Goal: Task Accomplishment & Management: Use online tool/utility

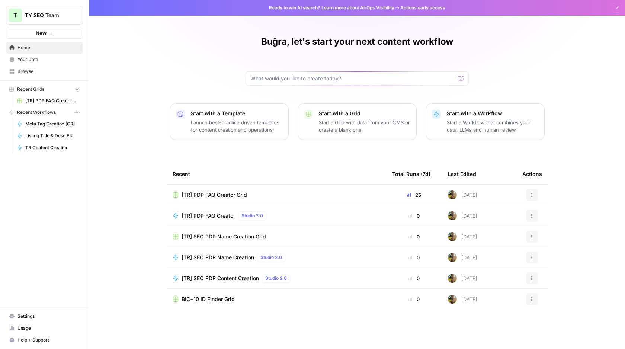
click at [217, 238] on span "[TR] SEO PDP Name Creation Grid" at bounding box center [224, 236] width 84 height 7
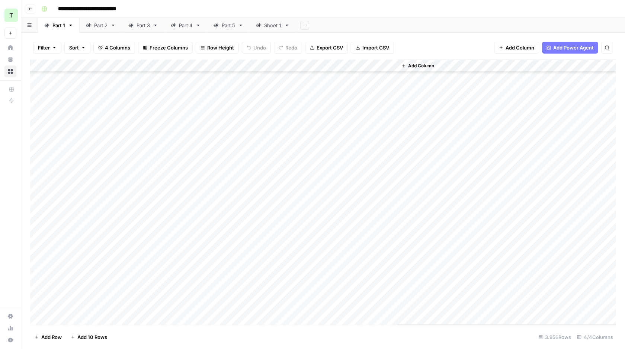
scroll to position [74, 0]
click at [276, 28] on div "Sheet 1" at bounding box center [272, 25] width 17 height 7
click at [306, 25] on icon "button" at bounding box center [304, 25] width 3 height 3
click at [319, 60] on span "From Workflow" at bounding box center [343, 61] width 55 height 7
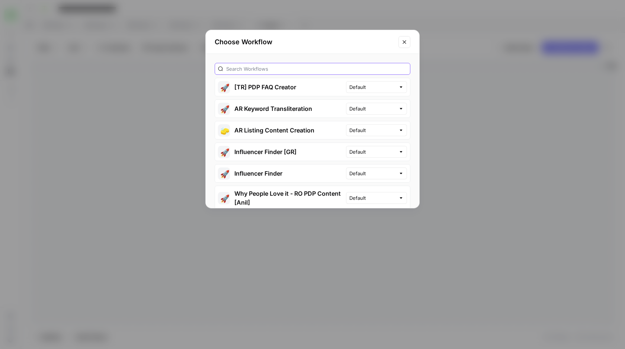
click at [290, 71] on input "text" at bounding box center [316, 68] width 181 height 7
click at [293, 45] on h2 "Choose Workflow" at bounding box center [304, 42] width 179 height 10
click at [280, 70] on input "text" at bounding box center [316, 68] width 181 height 7
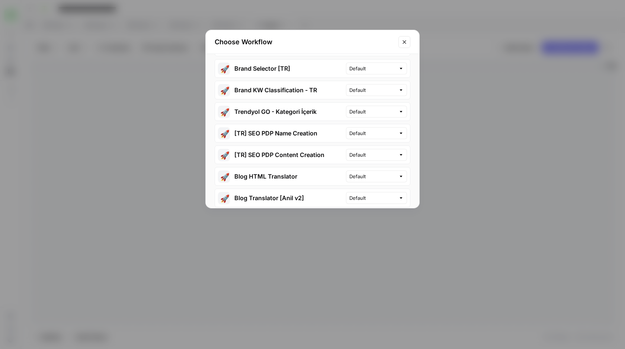
scroll to position [148, 0]
type input "TR"
click at [317, 133] on button "🚀 [TR] SEO PDP Name Creation" at bounding box center [280, 134] width 131 height 18
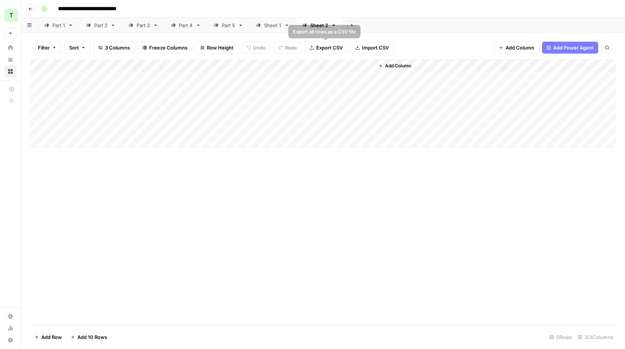
click at [268, 27] on div "Sheet 1" at bounding box center [272, 25] width 17 height 7
click at [60, 27] on div "Part 1" at bounding box center [58, 25] width 13 height 7
click at [71, 25] on icon "button" at bounding box center [71, 25] width 3 height 1
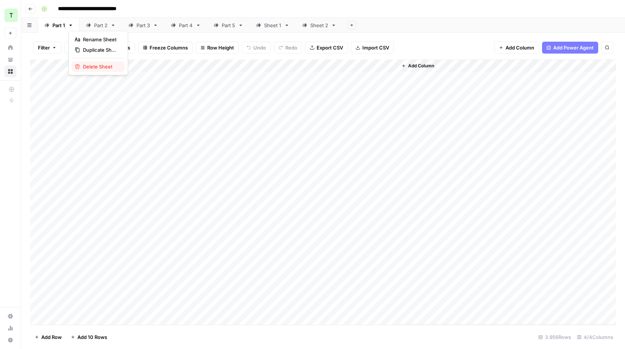
click at [96, 70] on span "Delete Sheet" at bounding box center [101, 66] width 36 height 7
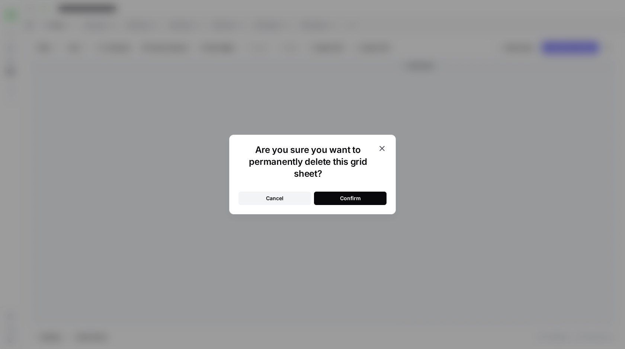
click at [345, 195] on div "Confirm" at bounding box center [350, 198] width 21 height 7
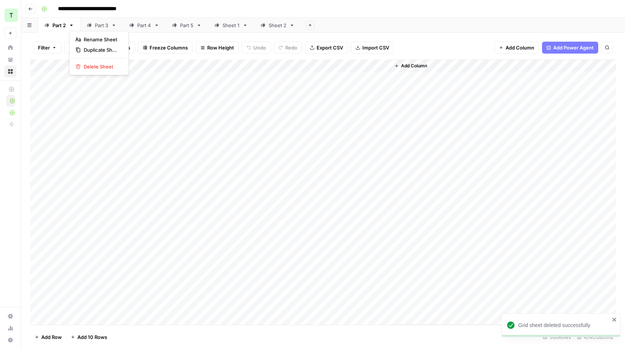
click at [71, 25] on icon "button" at bounding box center [71, 25] width 5 height 5
click at [112, 70] on button "Delete Sheet" at bounding box center [99, 66] width 53 height 10
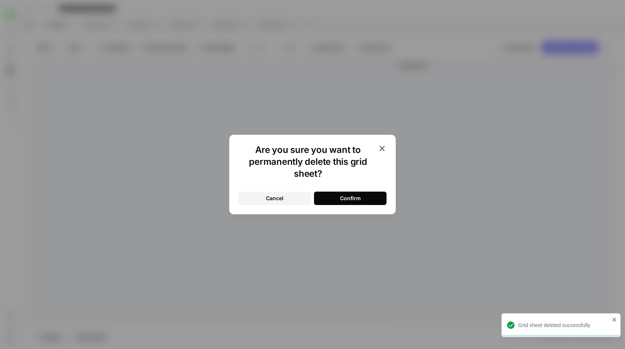
click at [355, 190] on div "Cancel Confirm" at bounding box center [313, 194] width 148 height 22
click at [352, 194] on button "Confirm" at bounding box center [350, 198] width 73 height 13
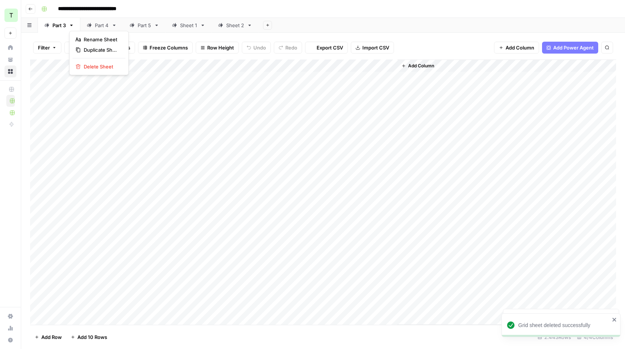
click at [72, 28] on icon "button" at bounding box center [71, 25] width 5 height 5
click at [98, 70] on span "Delete Sheet" at bounding box center [102, 66] width 36 height 7
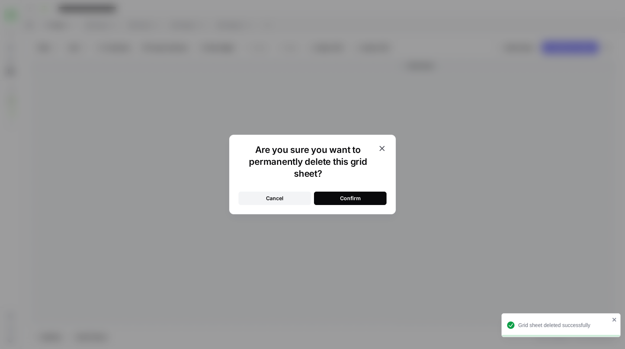
click at [346, 197] on div "Confirm" at bounding box center [350, 198] width 21 height 7
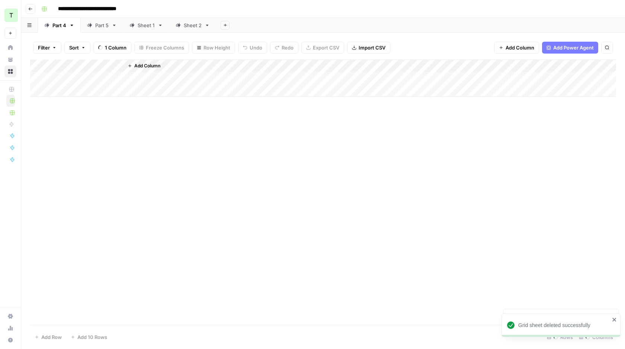
click at [71, 25] on icon "button" at bounding box center [72, 25] width 3 height 1
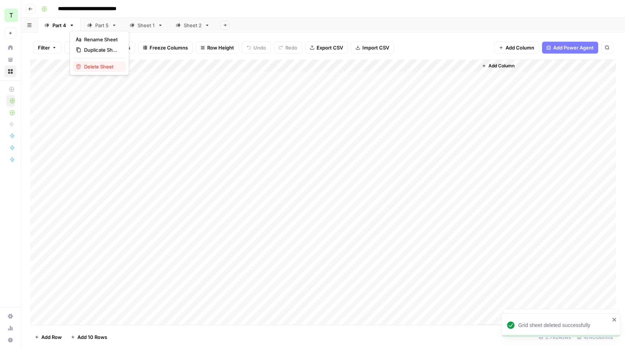
click at [108, 67] on span "Delete Sheet" at bounding box center [102, 66] width 36 height 7
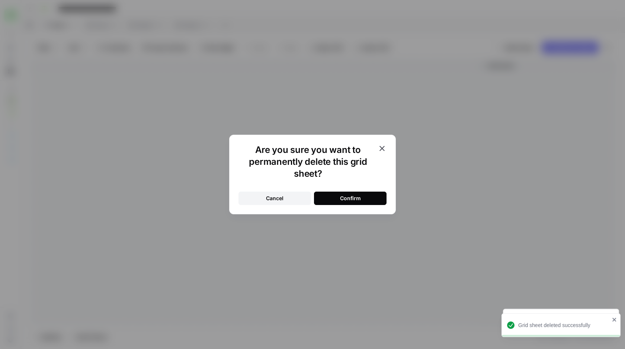
click at [354, 198] on div "Confirm" at bounding box center [350, 198] width 21 height 7
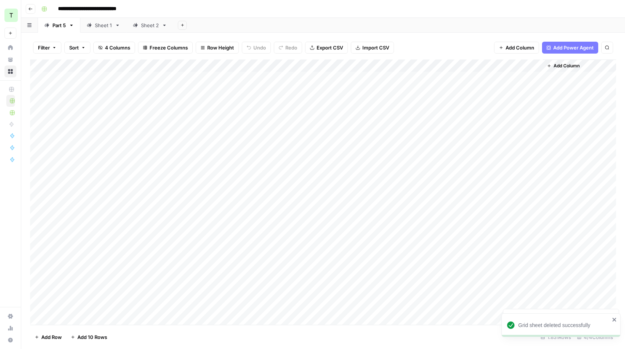
drag, startPoint x: 382, startPoint y: 65, endPoint x: 436, endPoint y: 66, distance: 54.0
click at [434, 65] on div "Add Column" at bounding box center [323, 192] width 586 height 265
click at [74, 26] on link "Part 5" at bounding box center [59, 25] width 42 height 15
click at [70, 26] on icon "button" at bounding box center [71, 25] width 5 height 5
click at [88, 68] on span "Delete Sheet" at bounding box center [102, 66] width 36 height 7
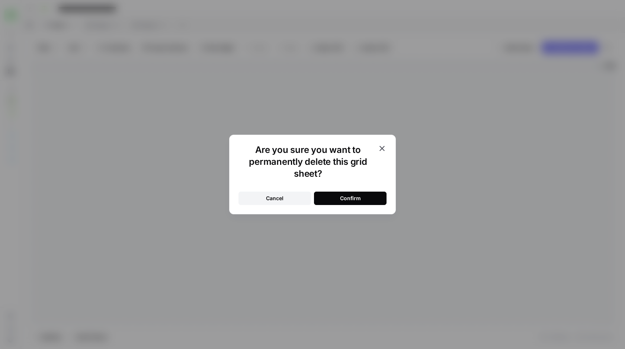
click at [354, 198] on div "Confirm" at bounding box center [350, 198] width 21 height 7
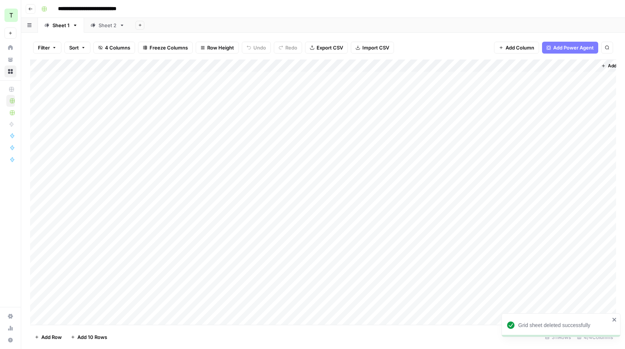
click at [77, 26] on link "Sheet 1" at bounding box center [61, 25] width 46 height 15
click at [77, 26] on icon "button" at bounding box center [75, 25] width 5 height 5
click at [102, 64] on span "Delete Sheet" at bounding box center [105, 66] width 36 height 7
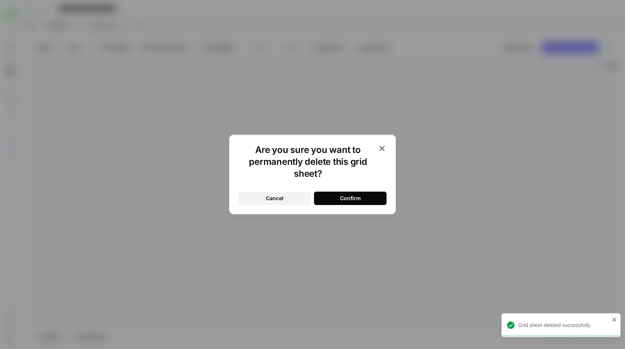
click at [351, 199] on div "Confirm" at bounding box center [350, 198] width 21 height 7
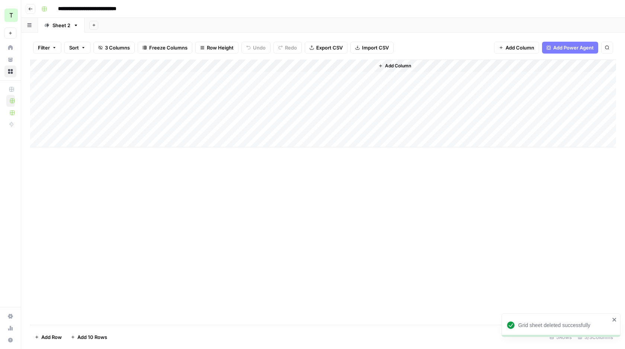
click at [373, 66] on div "Add Column" at bounding box center [323, 104] width 586 height 88
click at [416, 115] on div "Add Column" at bounding box center [495, 104] width 242 height 88
click at [374, 64] on div "Add Column" at bounding box center [495, 104] width 242 height 88
click at [383, 89] on div "Add Column" at bounding box center [495, 104] width 242 height 88
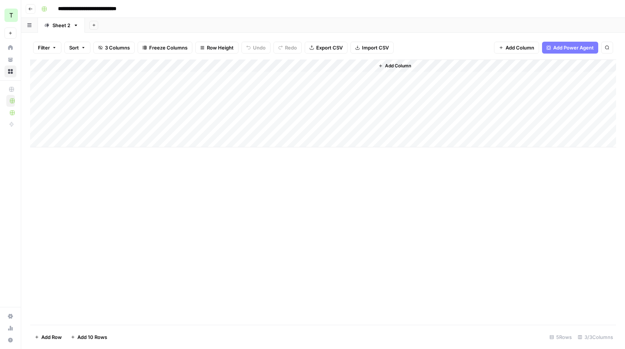
click at [165, 86] on div "Add Column" at bounding box center [323, 104] width 586 height 88
click at [58, 25] on div "Sheet 2" at bounding box center [61, 25] width 18 height 7
type input "**********"
click at [89, 93] on div "Add Column" at bounding box center [323, 104] width 586 height 88
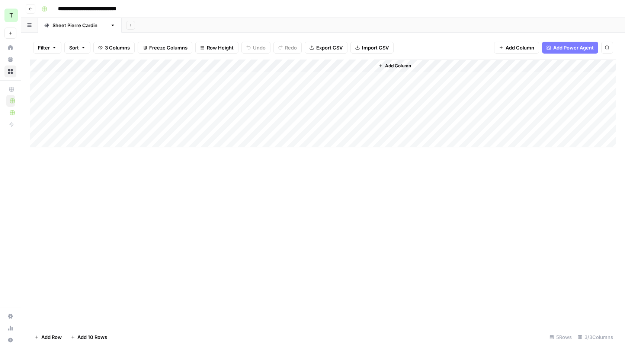
click at [78, 25] on div "Sheet Pierre Cardin" at bounding box center [79, 25] width 55 height 7
type input "**********"
click at [111, 27] on button "Add Sheet" at bounding box center [115, 25] width 9 height 9
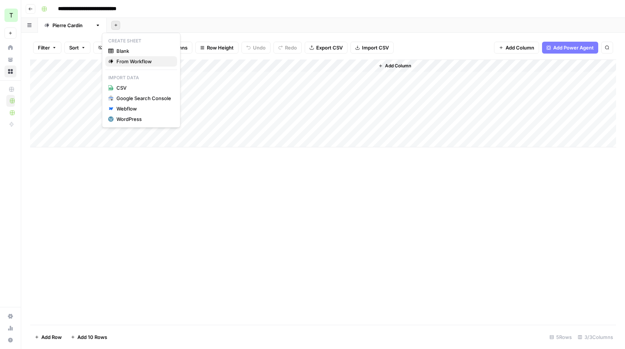
click at [138, 65] on button "From Workflow" at bounding box center [141, 61] width 72 height 10
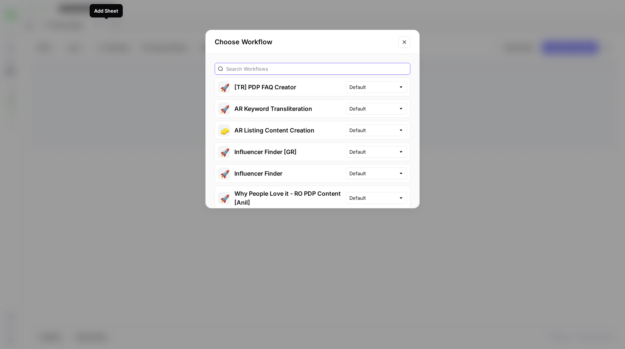
click at [264, 71] on input "text" at bounding box center [316, 68] width 181 height 7
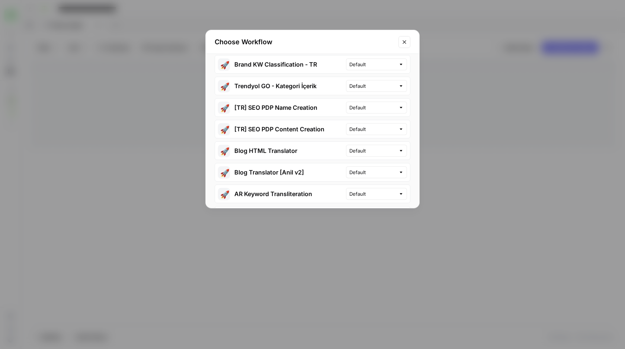
scroll to position [164, 0]
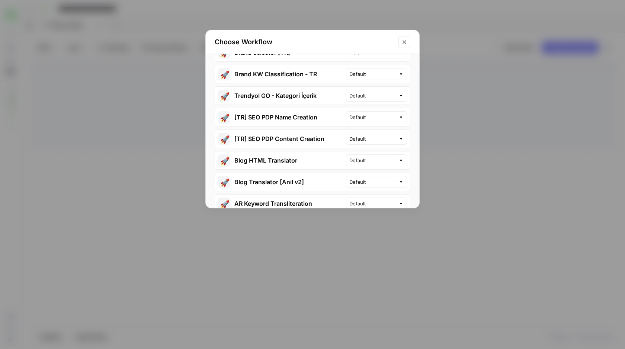
type input "TR"
click at [302, 122] on button "🚀 [TR] SEO PDP Name Creation" at bounding box center [280, 117] width 131 height 18
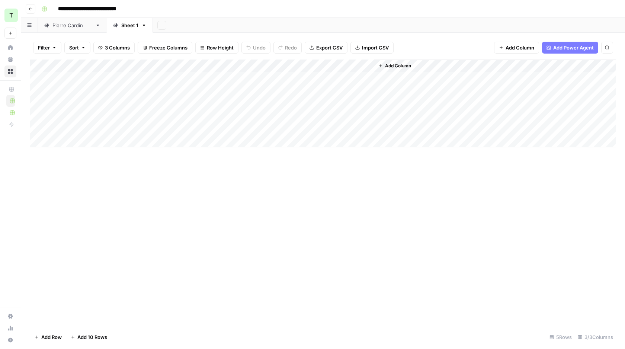
click at [121, 25] on div "Sheet 1" at bounding box center [129, 25] width 17 height 7
type input "**********"
click at [132, 89] on div "Add Column" at bounding box center [323, 104] width 586 height 88
click at [91, 75] on div "Add Column" at bounding box center [323, 104] width 586 height 88
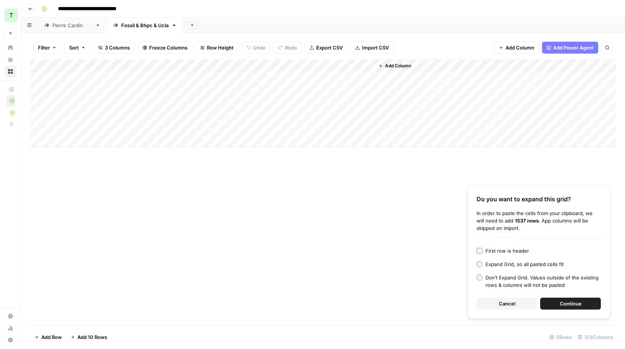
click at [569, 304] on span "Continue" at bounding box center [571, 303] width 22 height 7
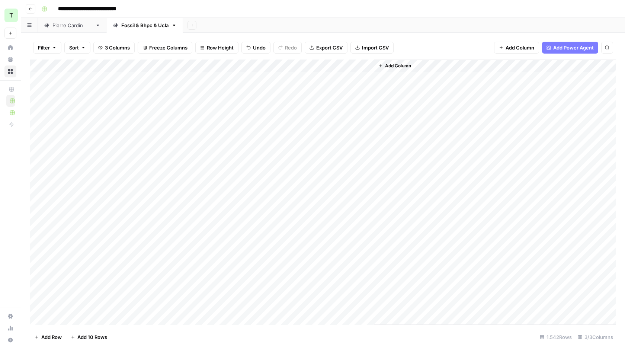
click at [406, 198] on div "Add Column" at bounding box center [495, 192] width 242 height 265
click at [66, 28] on div "[PERSON_NAME]" at bounding box center [72, 25] width 40 height 7
click at [133, 26] on div "Fossil & Bhpc & Ucla" at bounding box center [136, 25] width 47 height 7
click at [134, 26] on div "Fossil & Bhpc & Ucla" at bounding box center [144, 25] width 47 height 7
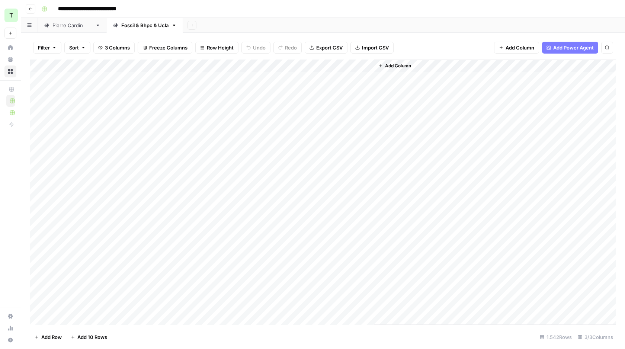
click at [134, 26] on div "Fossil & Bhpc & Ucla" at bounding box center [144, 25] width 47 height 7
type input "**********"
click at [191, 25] on div "Add Sheet" at bounding box center [396, 25] width 458 height 15
drag, startPoint x: 119, startPoint y: 25, endPoint x: 59, endPoint y: 26, distance: 59.9
click at [59, 26] on div "Pierre Cardin Pierre Cardin Add Sheet" at bounding box center [323, 25] width 604 height 15
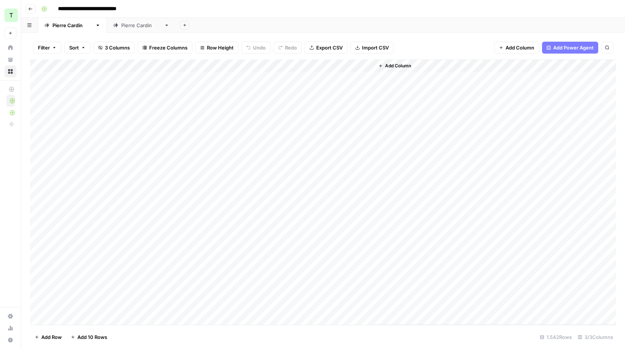
click at [61, 25] on div "[PERSON_NAME]" at bounding box center [72, 25] width 40 height 7
click at [101, 130] on div "Add Column" at bounding box center [323, 192] width 586 height 265
click at [112, 101] on div "Add Column" at bounding box center [323, 192] width 586 height 265
click at [125, 26] on div "[PERSON_NAME]" at bounding box center [141, 25] width 40 height 7
type input "**********"
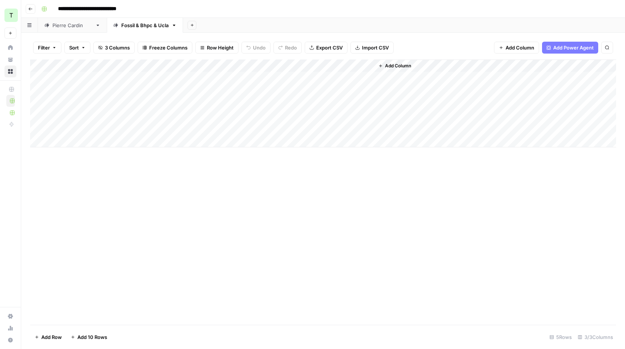
click at [150, 148] on div "Add Column" at bounding box center [323, 192] width 586 height 265
click at [68, 30] on link "[PERSON_NAME]" at bounding box center [72, 25] width 69 height 15
click at [107, 80] on div "Add Column" at bounding box center [323, 192] width 586 height 265
click at [105, 77] on div "Add Column" at bounding box center [323, 192] width 586 height 265
click at [104, 124] on div "Add Column" at bounding box center [323, 192] width 586 height 265
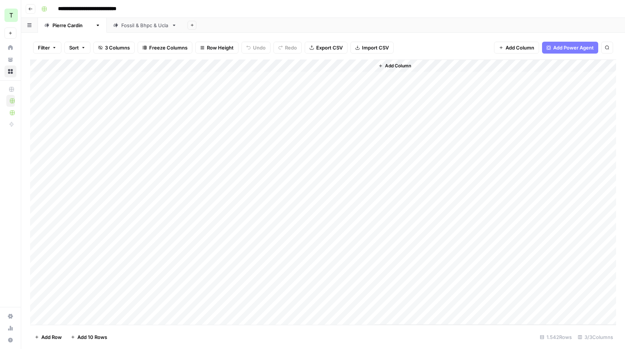
click at [109, 80] on div "Add Column" at bounding box center [323, 192] width 586 height 265
click at [173, 93] on div "Add Column" at bounding box center [323, 192] width 586 height 265
click at [109, 159] on div "Add Column" at bounding box center [323, 192] width 586 height 265
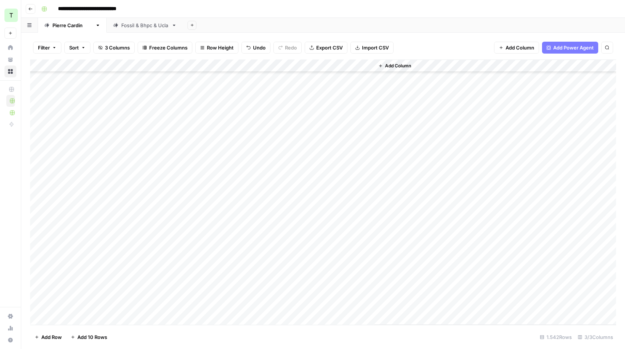
click at [142, 23] on div "Fossil & Bhpc & Ucla" at bounding box center [144, 25] width 47 height 7
click at [84, 77] on div "Add Column" at bounding box center [323, 104] width 586 height 88
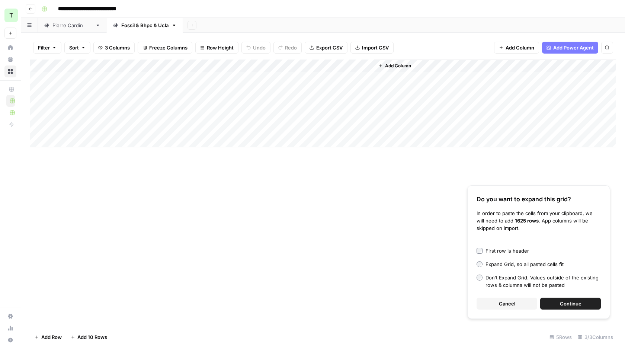
click at [569, 306] on span "Continue" at bounding box center [571, 303] width 22 height 7
click at [71, 25] on div "[PERSON_NAME]" at bounding box center [72, 25] width 40 height 7
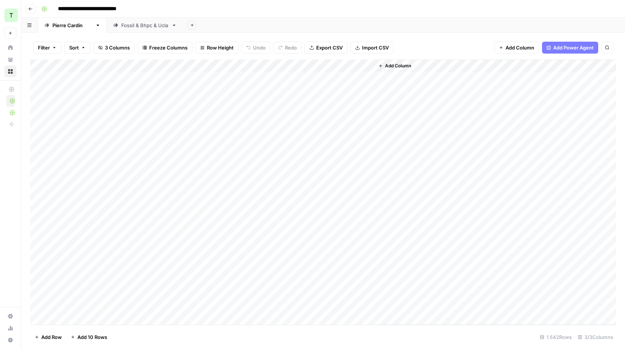
click at [370, 65] on div "Add Column" at bounding box center [323, 192] width 586 height 265
click at [393, 121] on span "First 10 Rows" at bounding box center [394, 119] width 47 height 7
click at [436, 121] on div "Add Column" at bounding box center [495, 192] width 242 height 265
click at [423, 95] on div "Add Column" at bounding box center [323, 192] width 586 height 265
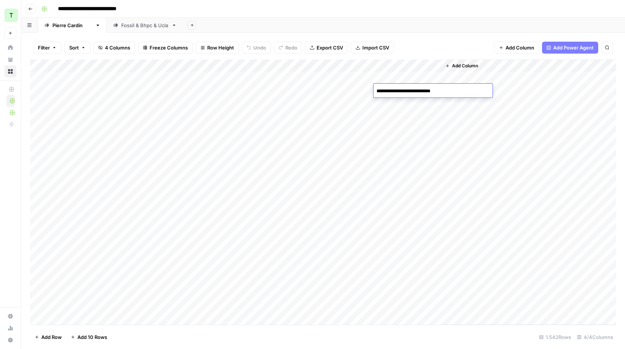
click at [466, 121] on div "Add Column" at bounding box center [528, 192] width 175 height 265
click at [414, 76] on div "Add Column" at bounding box center [323, 192] width 586 height 265
click at [410, 109] on div "Add Column" at bounding box center [323, 192] width 586 height 265
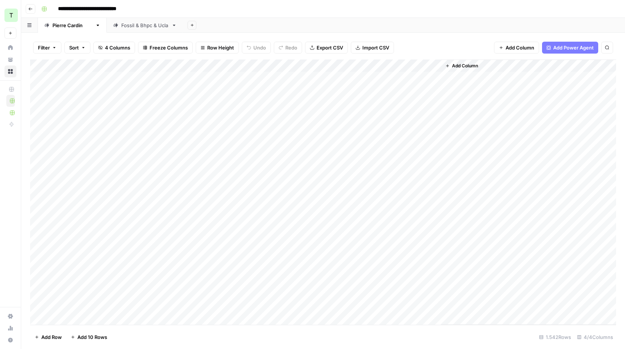
click at [227, 106] on div "Add Column" at bounding box center [323, 192] width 586 height 265
click at [399, 145] on div "Add Column" at bounding box center [323, 192] width 586 height 265
drag, startPoint x: 442, startPoint y: 67, endPoint x: 497, endPoint y: 70, distance: 55.1
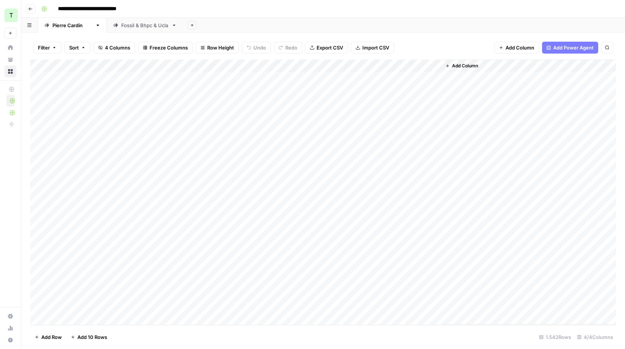
click at [497, 70] on div "Add Column" at bounding box center [528, 192] width 175 height 265
drag, startPoint x: 440, startPoint y: 64, endPoint x: 499, endPoint y: 64, distance: 59.5
click at [499, 64] on div "Add Column" at bounding box center [323, 192] width 586 height 265
click at [464, 169] on div "Add Column" at bounding box center [323, 192] width 586 height 265
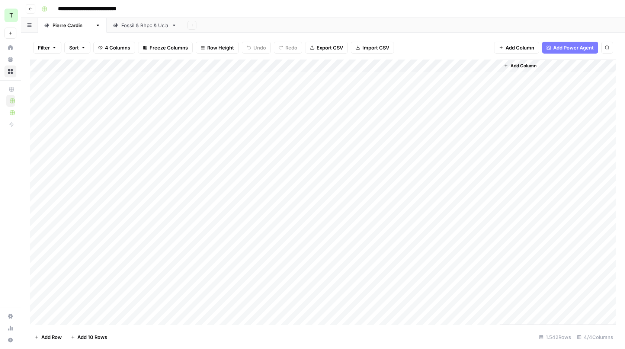
click at [231, 170] on div "Add Column" at bounding box center [323, 192] width 586 height 265
click at [228, 208] on div "Add Column" at bounding box center [323, 192] width 586 height 265
click at [230, 230] on div "Add Column" at bounding box center [323, 192] width 586 height 265
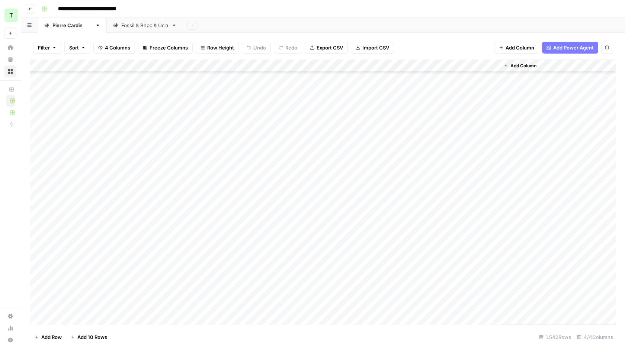
click at [228, 168] on div "Add Column" at bounding box center [323, 192] width 586 height 265
click at [333, 77] on div "Add Column" at bounding box center [323, 192] width 586 height 265
click at [358, 76] on div "Add Column" at bounding box center [323, 192] width 586 height 265
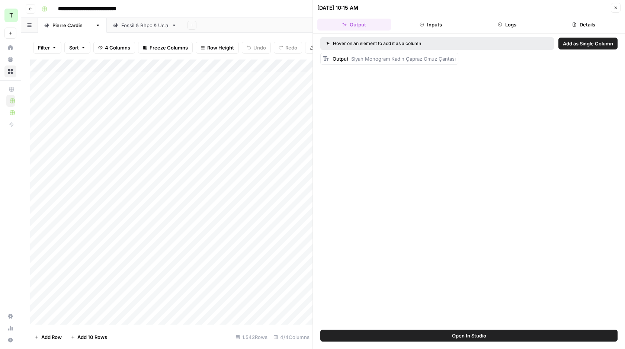
click at [415, 25] on button "Inputs" at bounding box center [431, 25] width 74 height 12
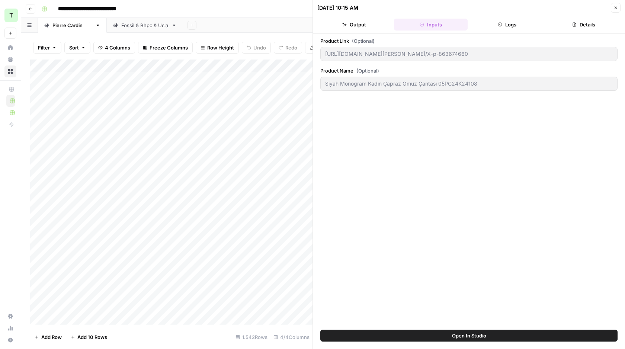
click at [508, 21] on button "Logs" at bounding box center [508, 25] width 74 height 12
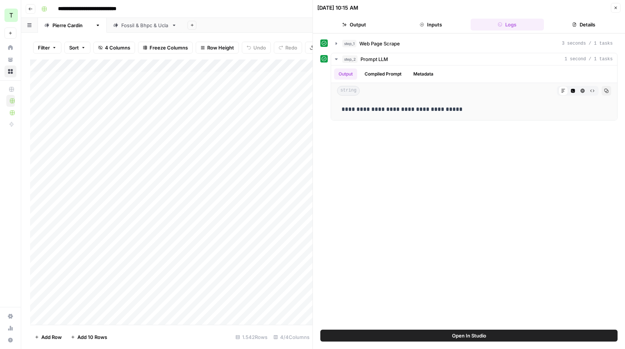
click at [415, 45] on div "step_1 Web Page Scrape 3 seconds / 1 tasks" at bounding box center [477, 43] width 271 height 7
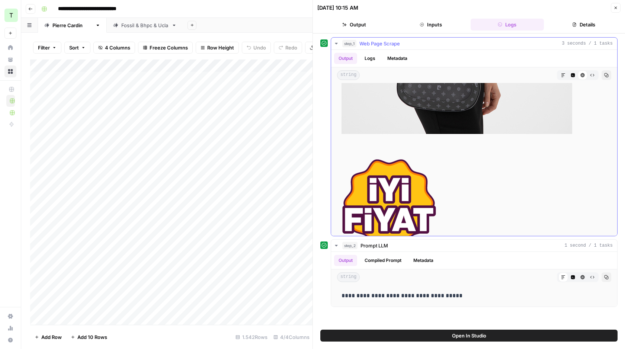
scroll to position [928, 0]
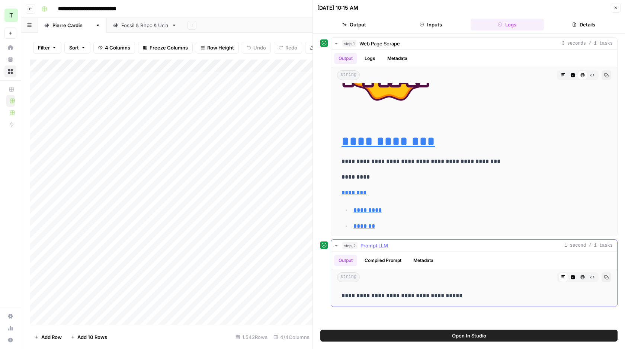
click at [378, 247] on span "Prompt LLM" at bounding box center [375, 245] width 28 height 7
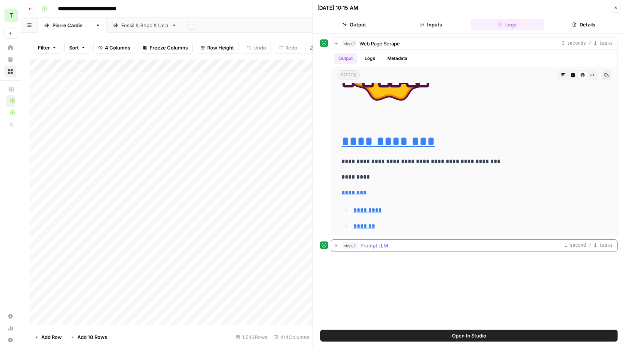
click at [378, 247] on span "Prompt LLM" at bounding box center [375, 245] width 28 height 7
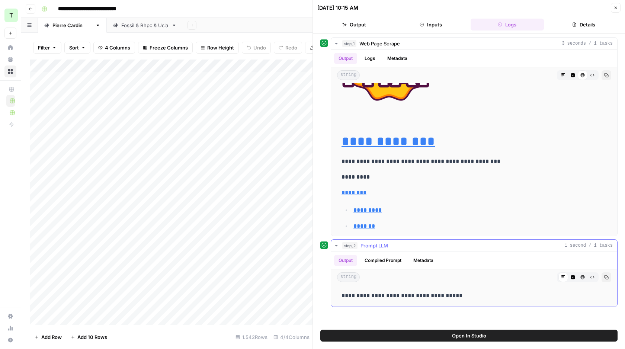
click at [389, 265] on button "Compiled Prompt" at bounding box center [383, 260] width 46 height 11
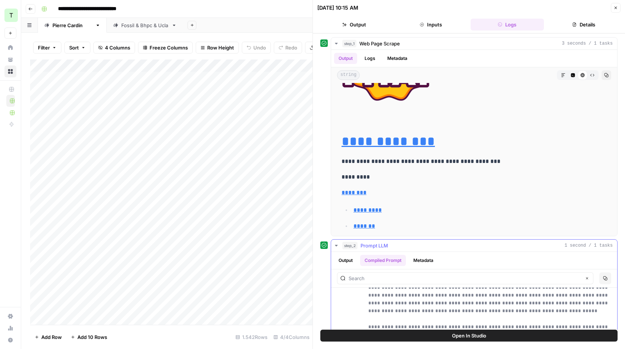
scroll to position [176, 0]
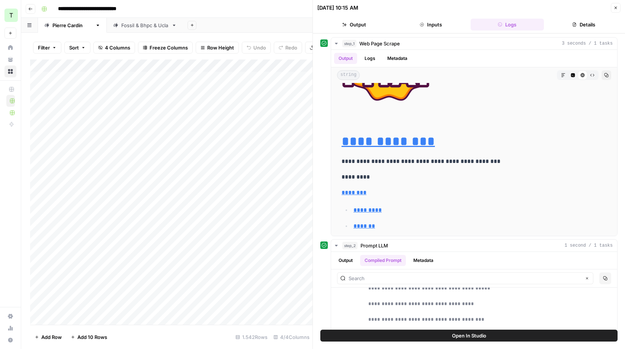
click at [617, 6] on icon "button" at bounding box center [616, 8] width 4 height 4
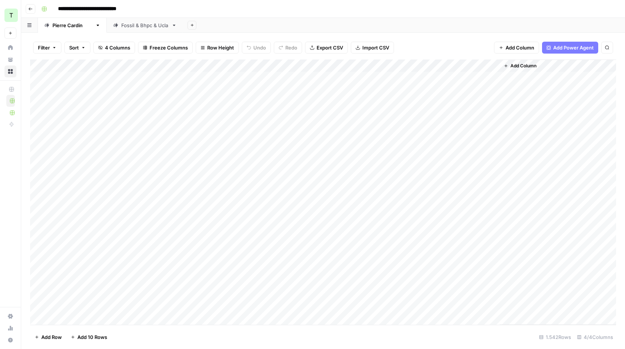
click at [325, 206] on div "Add Column" at bounding box center [323, 192] width 586 height 265
click at [125, 202] on div "Add Column" at bounding box center [323, 192] width 586 height 265
drag, startPoint x: 215, startPoint y: 214, endPoint x: 215, endPoint y: 246, distance: 32.4
click at [215, 246] on div "Add Column" at bounding box center [323, 192] width 586 height 265
click at [308, 215] on div "Add Column" at bounding box center [323, 192] width 586 height 265
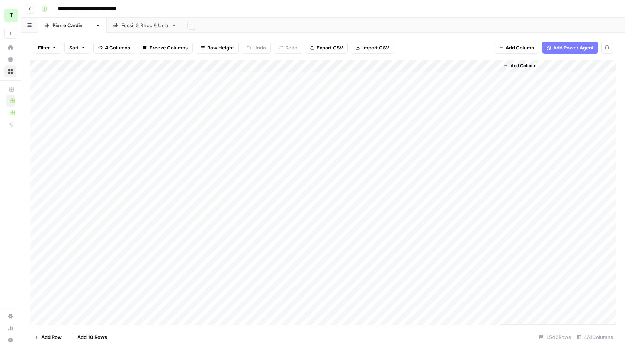
click at [391, 129] on div "Add Column" at bounding box center [323, 192] width 586 height 265
click at [412, 219] on div "Add Column" at bounding box center [323, 192] width 586 height 265
click at [135, 191] on div "Add Column" at bounding box center [323, 192] width 586 height 265
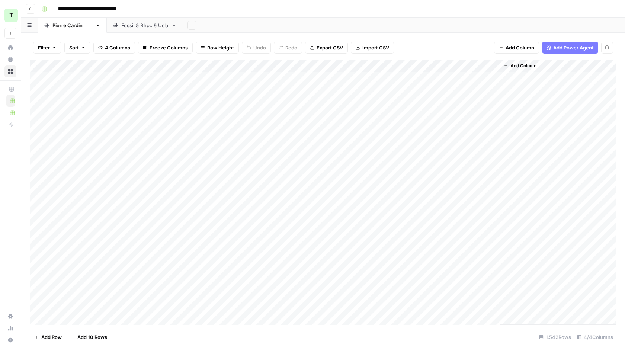
click at [368, 64] on div "Add Column" at bounding box center [323, 192] width 586 height 265
click at [357, 63] on div "Add Column" at bounding box center [323, 192] width 586 height 265
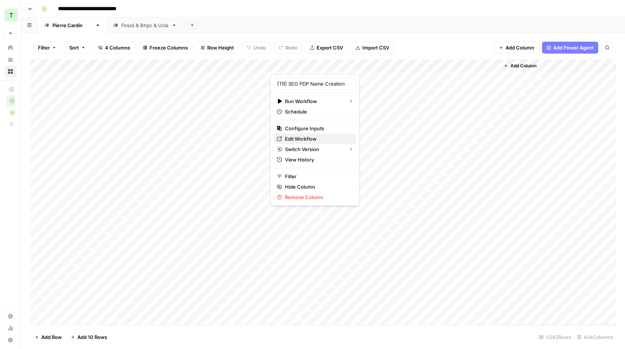
click at [308, 141] on span "Edit Workflow" at bounding box center [317, 138] width 65 height 7
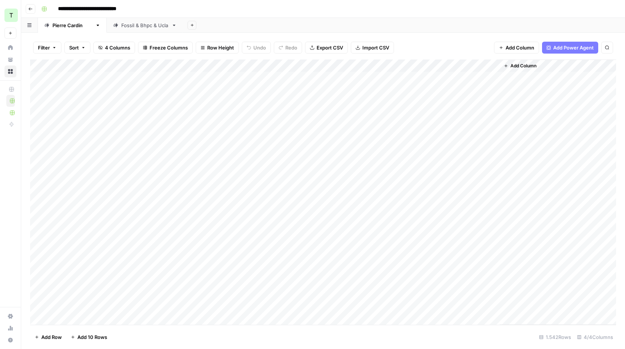
click at [367, 63] on div "Add Column" at bounding box center [323, 192] width 586 height 265
click at [386, 83] on span "All Rows" at bounding box center [394, 82] width 47 height 7
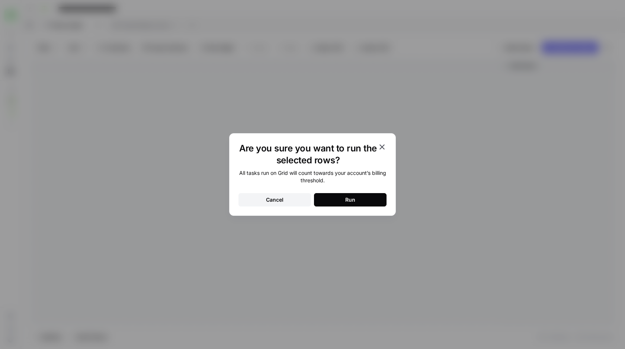
click at [364, 197] on button "Run" at bounding box center [350, 199] width 73 height 13
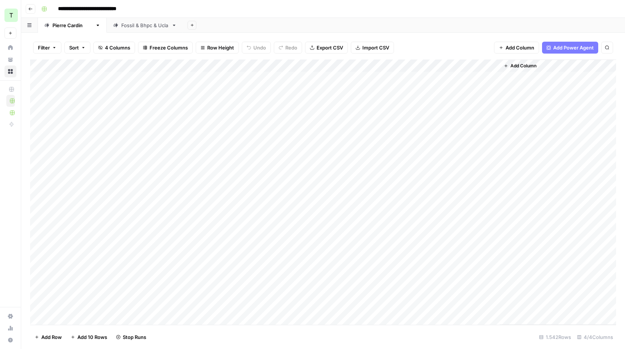
click at [448, 91] on div "Add Column" at bounding box center [323, 192] width 586 height 265
click at [204, 92] on div "Add Column" at bounding box center [323, 192] width 586 height 265
click at [131, 91] on div "Add Column" at bounding box center [323, 192] width 586 height 265
click at [223, 89] on div "Add Column" at bounding box center [323, 192] width 586 height 265
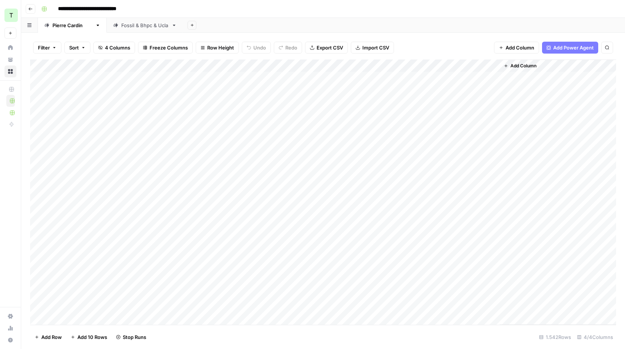
click at [447, 140] on div "Add Column" at bounding box center [323, 192] width 586 height 265
drag, startPoint x: 499, startPoint y: 64, endPoint x: 527, endPoint y: 64, distance: 28.3
click at [527, 64] on div "Add Column" at bounding box center [323, 192] width 586 height 265
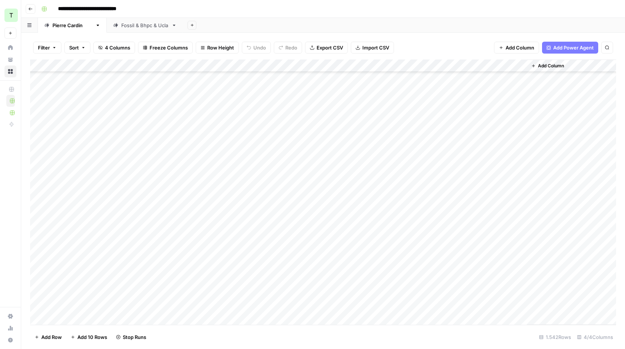
click at [230, 139] on div "Add Column" at bounding box center [323, 192] width 586 height 265
click at [138, 256] on div "Add Column" at bounding box center [323, 192] width 586 height 265
click at [434, 212] on div "Add Column" at bounding box center [323, 192] width 586 height 265
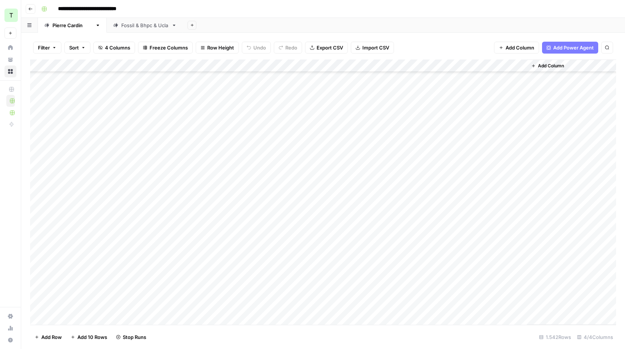
click at [434, 212] on div "Add Column" at bounding box center [323, 192] width 586 height 265
click at [434, 183] on div "Add Column" at bounding box center [323, 192] width 586 height 265
click at [239, 77] on div "Add Column" at bounding box center [323, 192] width 586 height 265
click at [365, 65] on div "Add Column" at bounding box center [323, 192] width 586 height 265
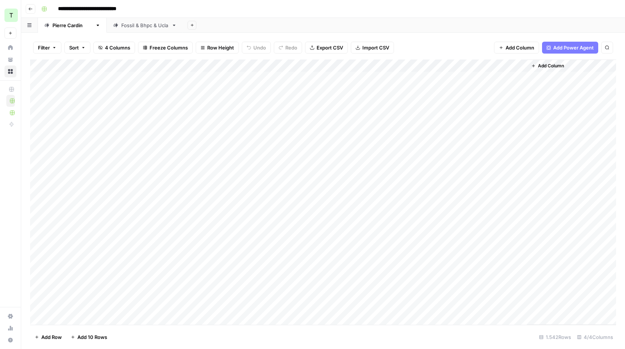
click at [359, 65] on div "Add Column" at bounding box center [323, 192] width 586 height 265
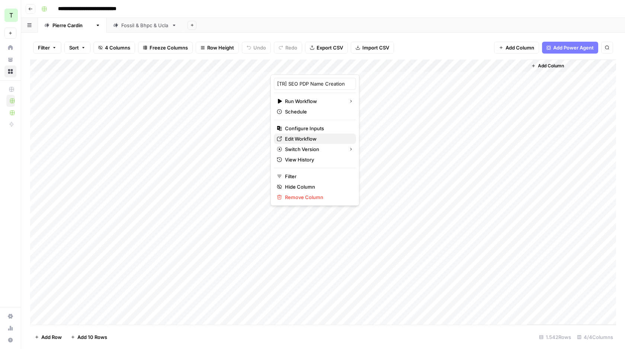
click at [313, 141] on span "Edit Workflow" at bounding box center [317, 138] width 65 height 7
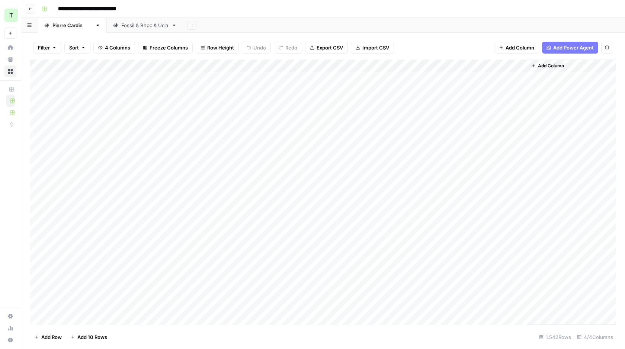
click at [370, 75] on div "Add Column" at bounding box center [323, 192] width 586 height 265
click at [369, 65] on div "Add Column" at bounding box center [323, 192] width 586 height 265
click at [375, 116] on span "First 10 Rows" at bounding box center [394, 119] width 47 height 7
click at [369, 67] on div "Add Column" at bounding box center [323, 192] width 586 height 265
click at [359, 68] on div "Add Column" at bounding box center [323, 192] width 586 height 265
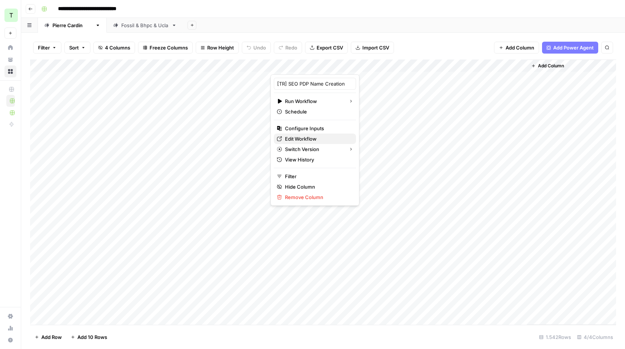
click at [313, 140] on span "Edit Workflow" at bounding box center [317, 138] width 65 height 7
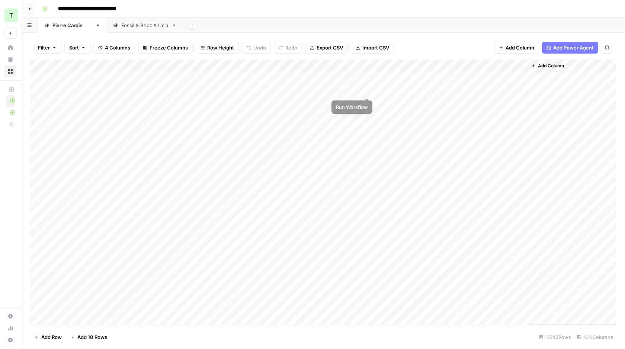
click at [371, 65] on div "Add Column" at bounding box center [323, 192] width 586 height 265
click at [390, 83] on span "All Rows" at bounding box center [394, 82] width 47 height 7
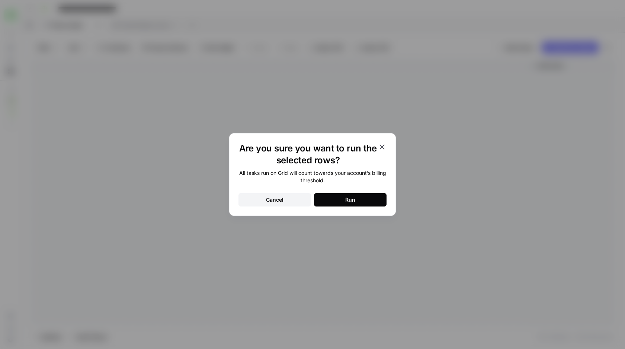
click at [343, 204] on button "Run" at bounding box center [350, 199] width 73 height 13
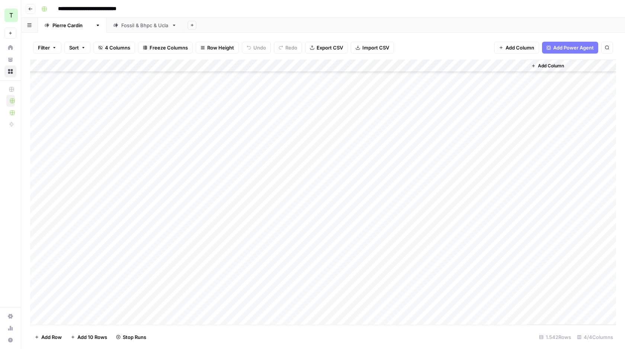
scroll to position [10258, 0]
click at [598, 205] on div "Add Column" at bounding box center [571, 192] width 89 height 265
click at [140, 22] on div "Fossil & Bhpc & Ucla" at bounding box center [144, 25] width 47 height 7
click at [224, 106] on div "Add Column" at bounding box center [323, 192] width 586 height 265
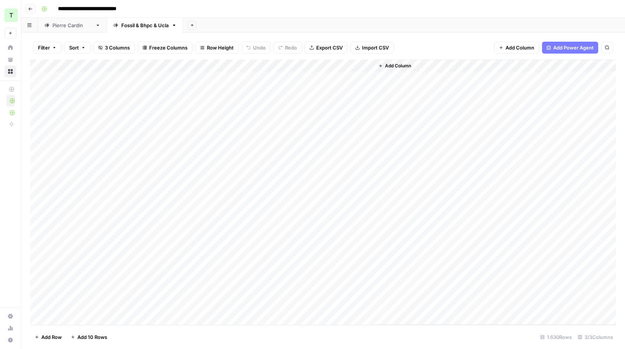
click at [232, 76] on div "Add Column" at bounding box center [323, 192] width 586 height 265
click at [322, 79] on div "Add Column" at bounding box center [323, 192] width 586 height 265
click at [368, 65] on div "Add Column" at bounding box center [323, 192] width 586 height 265
click at [378, 82] on span "All Rows" at bounding box center [394, 82] width 47 height 7
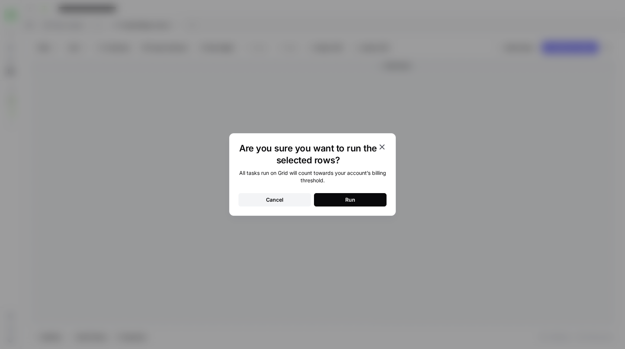
click at [351, 200] on div "Run" at bounding box center [350, 199] width 10 height 7
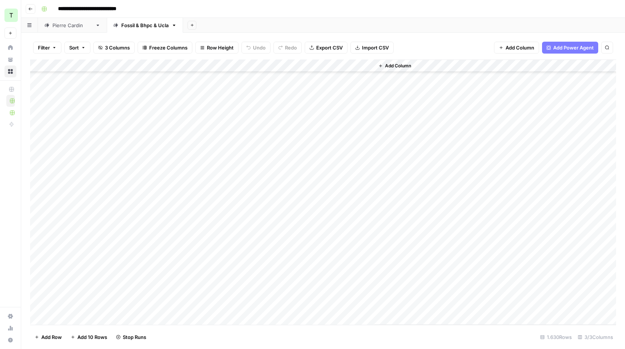
scroll to position [1901, 0]
click at [66, 26] on div "[PERSON_NAME]" at bounding box center [72, 25] width 40 height 7
drag, startPoint x: 213, startPoint y: 222, endPoint x: 214, endPoint y: 255, distance: 32.8
click at [214, 254] on div "Add Column" at bounding box center [323, 192] width 586 height 265
click at [208, 255] on div "Add Column" at bounding box center [323, 192] width 586 height 265
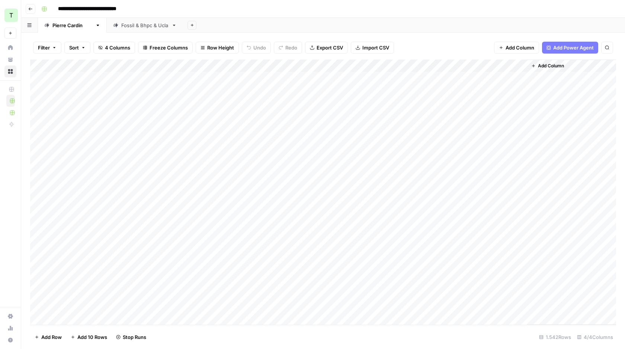
click at [213, 239] on div "Add Column" at bounding box center [323, 192] width 586 height 265
click at [215, 223] on div "Add Column" at bounding box center [323, 192] width 586 height 265
click at [215, 231] on div "Add Column" at bounding box center [323, 192] width 586 height 265
click at [218, 215] on div "Add Column" at bounding box center [323, 192] width 586 height 265
click at [217, 227] on div "Add Column" at bounding box center [323, 192] width 586 height 265
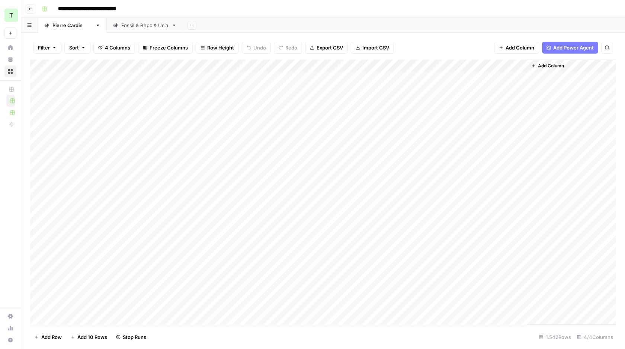
click at [217, 241] on div "Add Column" at bounding box center [323, 192] width 586 height 265
click at [216, 235] on div "Add Column" at bounding box center [323, 192] width 586 height 265
click at [212, 247] on div "Add Column" at bounding box center [323, 192] width 586 height 265
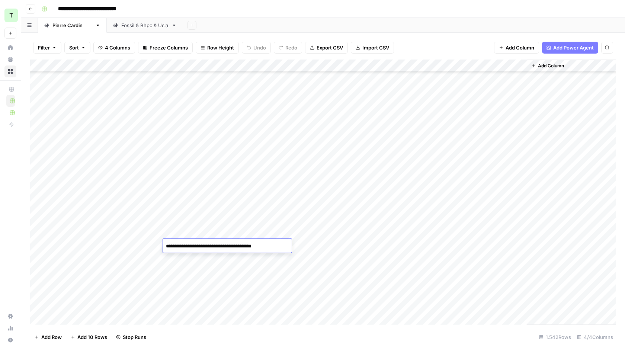
click at [219, 234] on div "Add Column" at bounding box center [323, 192] width 586 height 265
click at [408, 230] on div "Add Column" at bounding box center [323, 192] width 586 height 265
drag, startPoint x: 230, startPoint y: 217, endPoint x: 233, endPoint y: 256, distance: 39.2
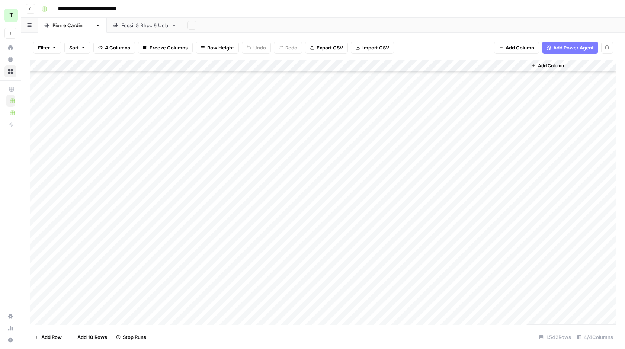
click at [233, 256] on div "Add Column" at bounding box center [323, 192] width 586 height 265
click at [135, 226] on div "Add Column" at bounding box center [323, 192] width 586 height 265
click at [150, 22] on div "Fossil & Bhpc & Ucla" at bounding box center [144, 25] width 47 height 7
click at [67, 26] on div "[PERSON_NAME]" at bounding box center [72, 25] width 40 height 7
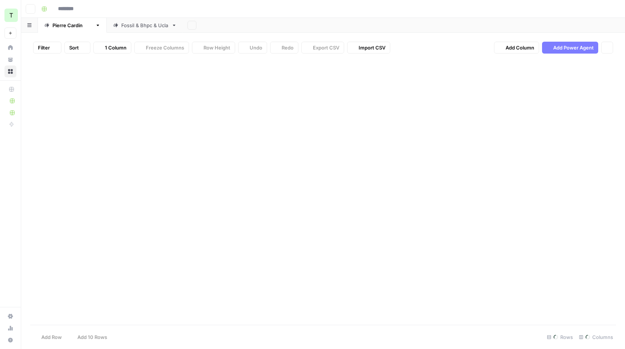
type input "**********"
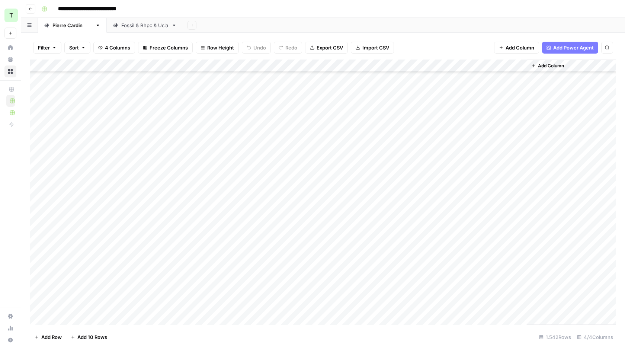
scroll to position [19270, 0]
click at [127, 32] on link "Fossil & Bhpc & Ucla" at bounding box center [145, 25] width 76 height 15
click at [56, 28] on div "[PERSON_NAME]" at bounding box center [72, 25] width 40 height 7
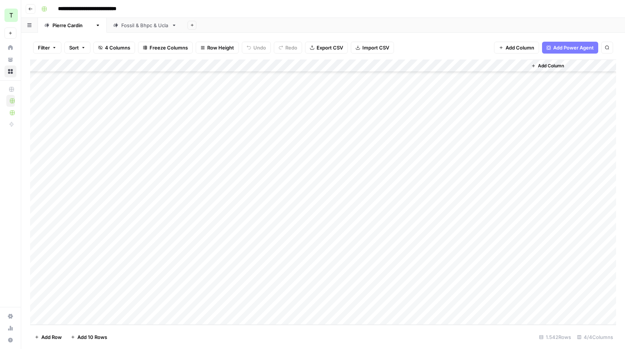
click at [133, 29] on link "Fossil & Bhpc & Ucla" at bounding box center [145, 25] width 76 height 15
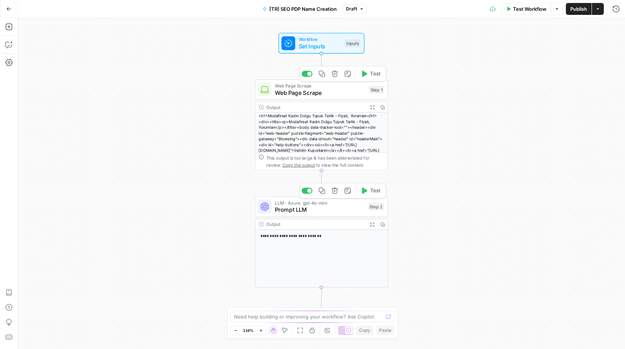
click at [326, 92] on span "Web Page Scrape" at bounding box center [320, 93] width 90 height 9
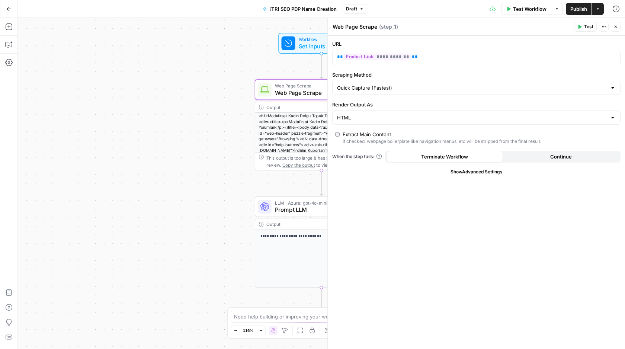
click at [303, 209] on span "Prompt LLM" at bounding box center [319, 209] width 89 height 9
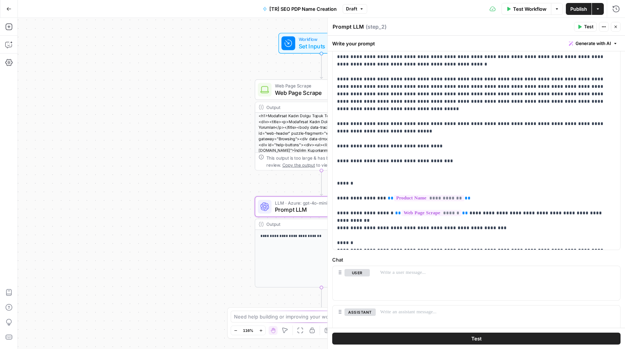
scroll to position [100, 0]
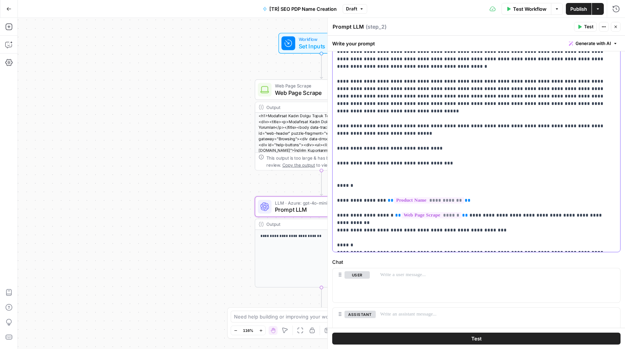
click at [389, 247] on p "**********" at bounding box center [476, 118] width 279 height 261
click at [572, 7] on span "Publish" at bounding box center [578, 8] width 17 height 7
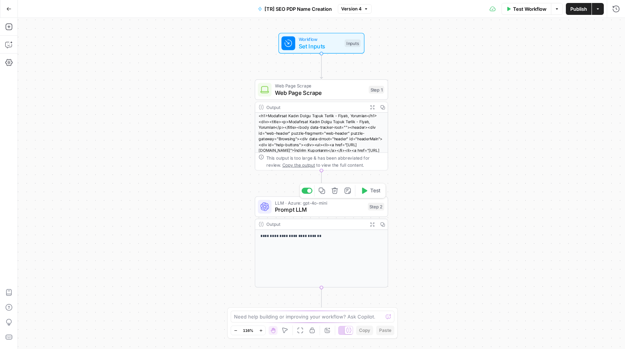
click at [316, 209] on span "Prompt LLM" at bounding box center [319, 209] width 89 height 9
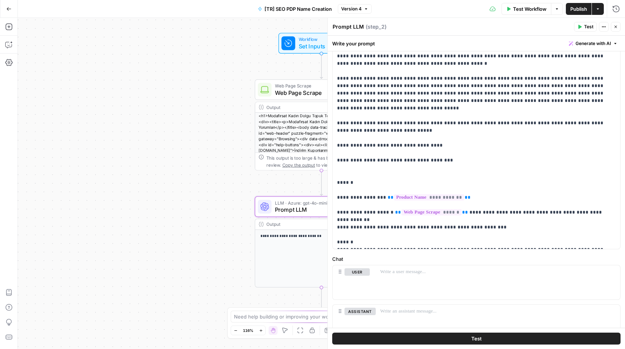
scroll to position [137, 0]
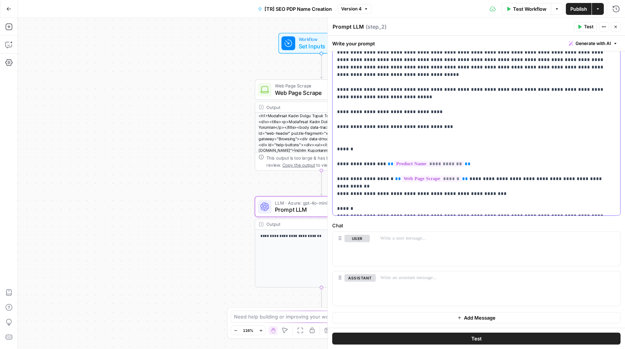
click at [559, 205] on p "**********" at bounding box center [476, 82] width 279 height 261
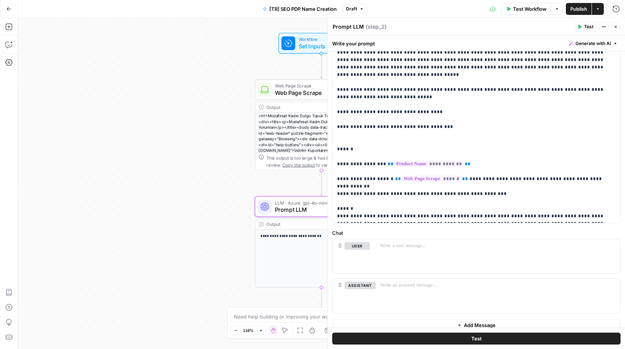
click at [574, 10] on span "Publish" at bounding box center [578, 8] width 17 height 7
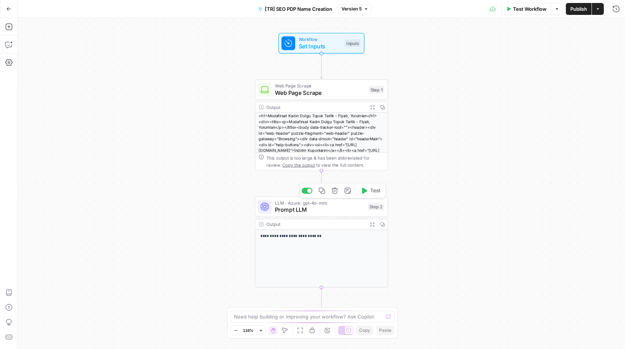
click at [328, 209] on span "Prompt LLM" at bounding box center [319, 209] width 89 height 9
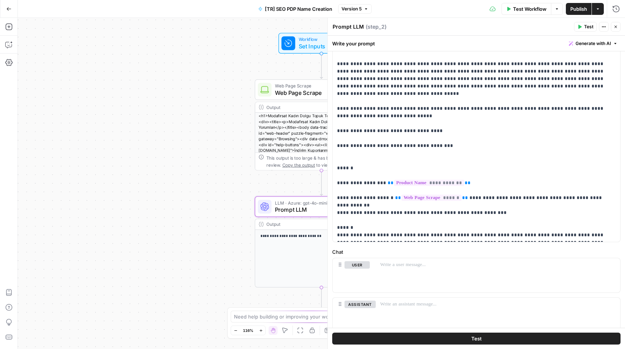
scroll to position [118, 0]
drag, startPoint x: 554, startPoint y: 235, endPoint x: 552, endPoint y: 225, distance: 10.0
click at [552, 225] on p "**********" at bounding box center [476, 105] width 279 height 268
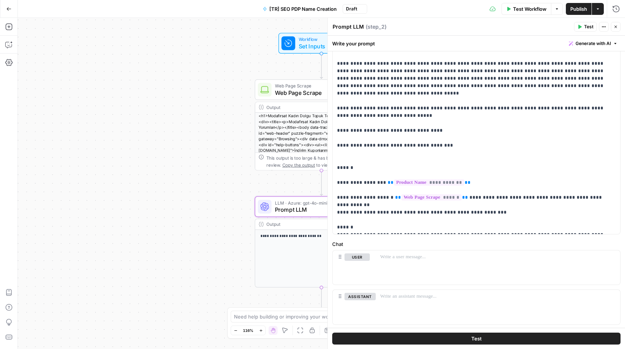
click at [585, 8] on span "Publish" at bounding box center [578, 8] width 17 height 7
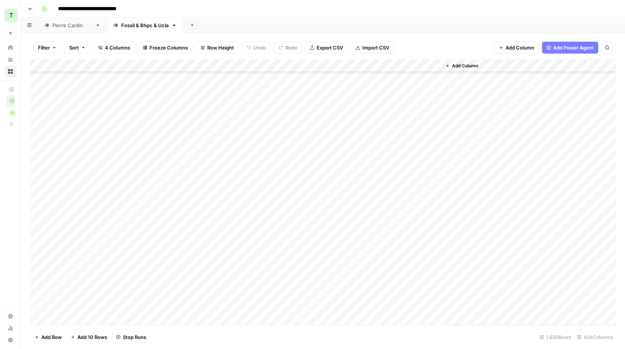
scroll to position [20384, 0]
click at [66, 25] on div "[PERSON_NAME]" at bounding box center [72, 25] width 40 height 7
click at [127, 22] on div "Fossil & Bhpc & Ucla" at bounding box center [144, 25] width 47 height 7
drag, startPoint x: 440, startPoint y: 67, endPoint x: 543, endPoint y: 71, distance: 102.4
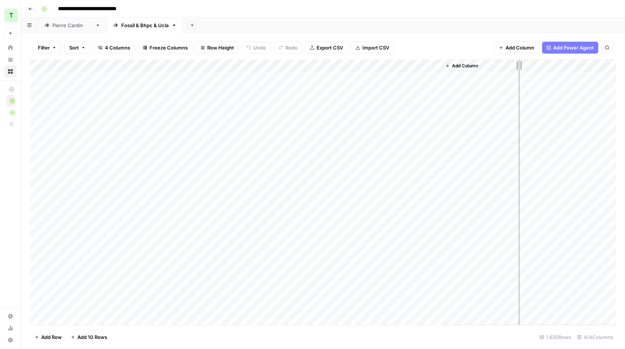
click at [542, 71] on div "Add Column" at bounding box center [323, 192] width 586 height 265
click at [492, 179] on div "Add Column" at bounding box center [323, 192] width 586 height 265
click at [447, 180] on div "Add Column" at bounding box center [323, 192] width 586 height 265
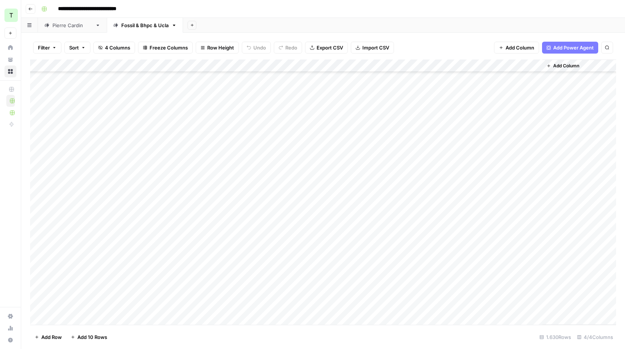
click at [453, 154] on div "Add Column" at bounding box center [323, 192] width 586 height 265
click at [448, 170] on div "Add Column" at bounding box center [323, 192] width 586 height 265
click at [459, 140] on div "Add Column" at bounding box center [323, 192] width 586 height 265
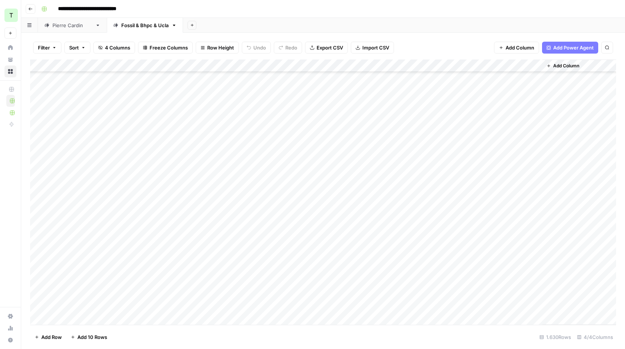
click at [459, 140] on div "Add Column" at bounding box center [323, 192] width 586 height 265
click at [464, 130] on div "Add Column" at bounding box center [323, 192] width 586 height 265
click at [70, 24] on div "[PERSON_NAME]" at bounding box center [72, 25] width 40 height 7
click at [321, 50] on span "Export CSV" at bounding box center [330, 47] width 26 height 7
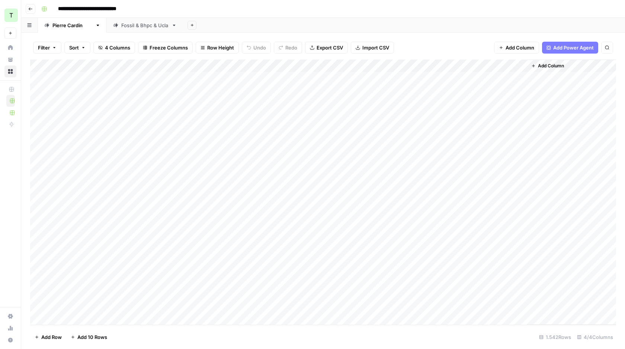
click at [127, 30] on link "Fossil & Bhpc & Ucla" at bounding box center [145, 25] width 76 height 15
click at [329, 47] on span "Export CSV" at bounding box center [330, 47] width 26 height 7
